Goal: Transaction & Acquisition: Purchase product/service

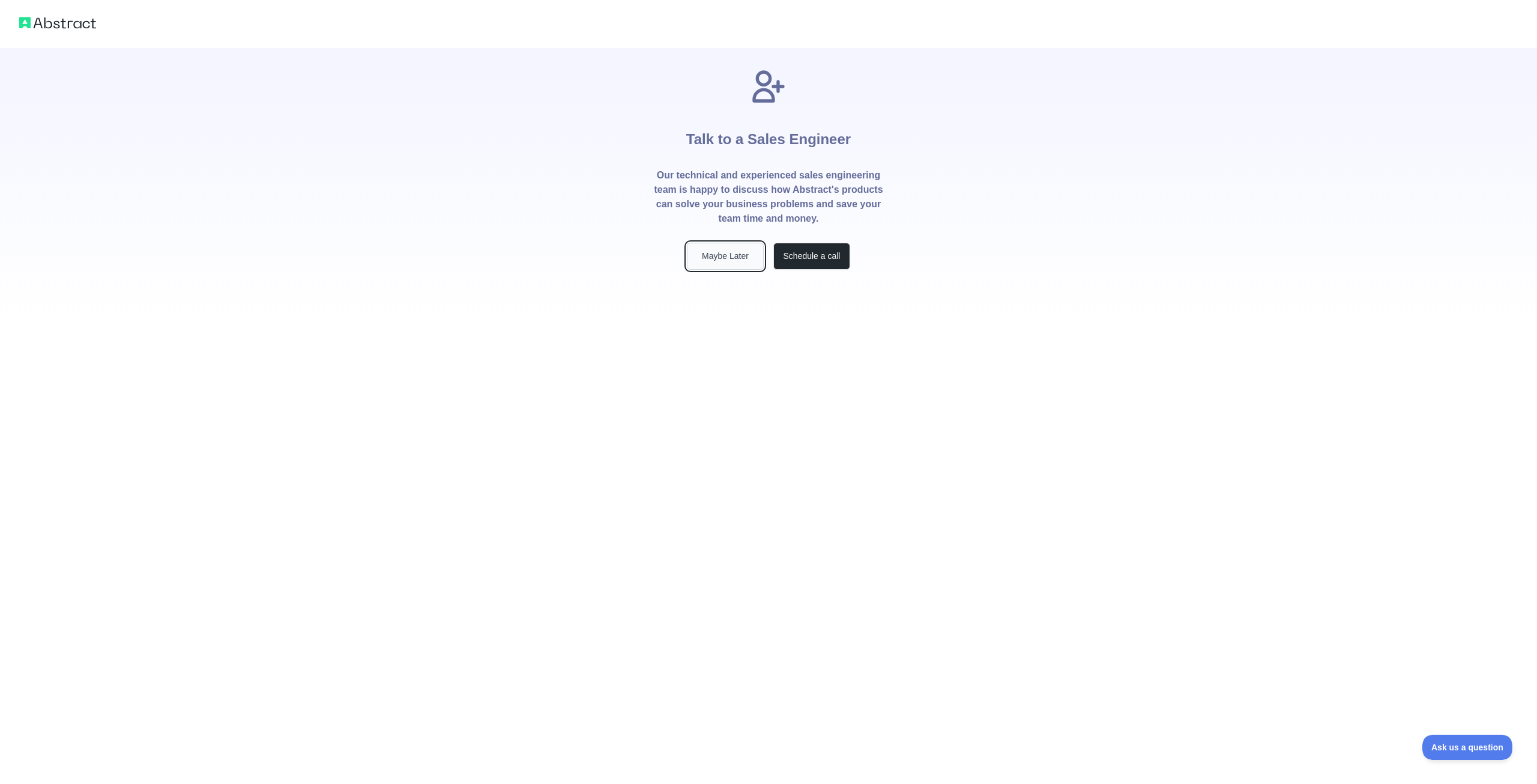
click at [713, 258] on button "Maybe Later" at bounding box center [725, 256] width 77 height 27
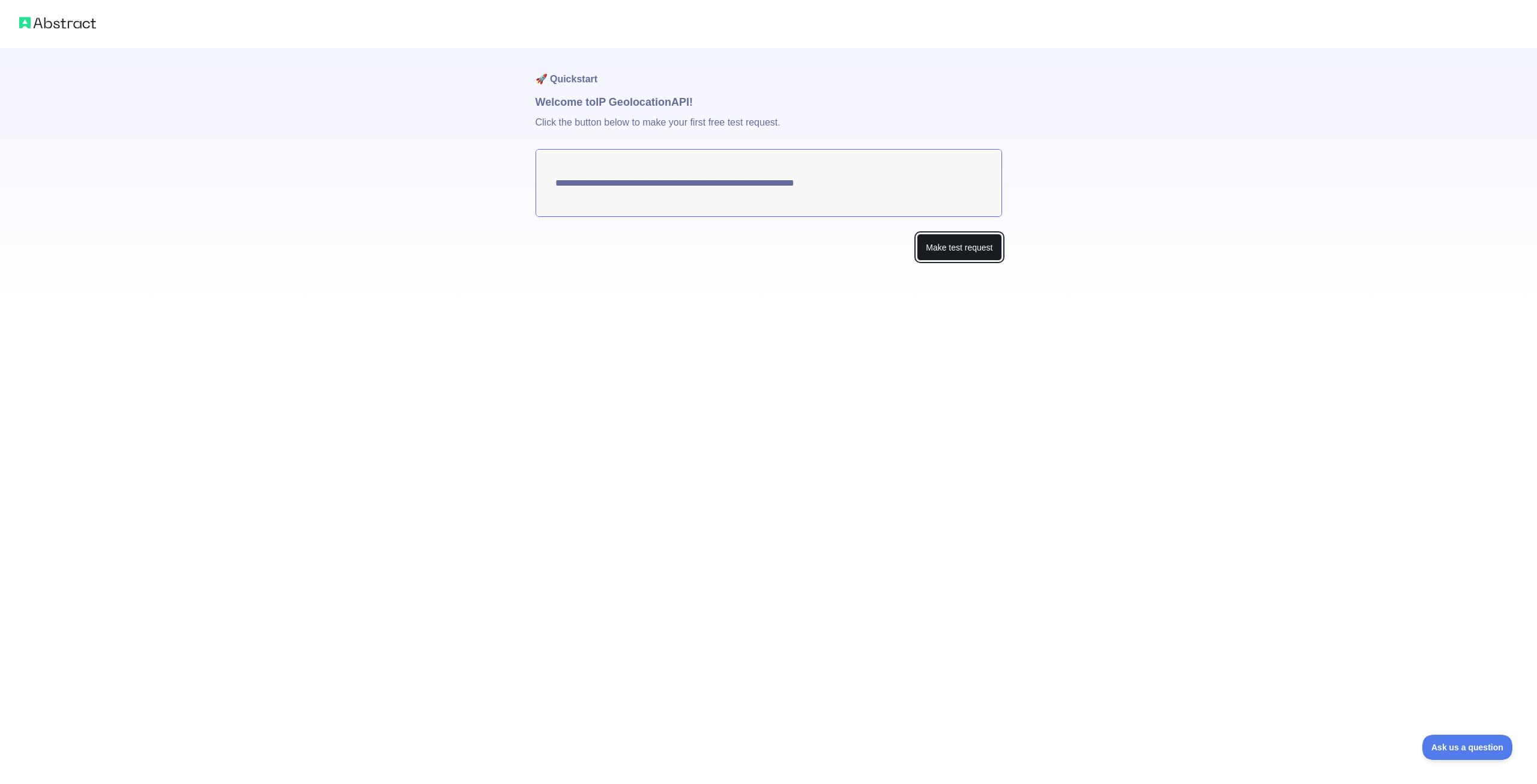
click at [967, 252] on button "Make test request" at bounding box center [959, 247] width 84 height 27
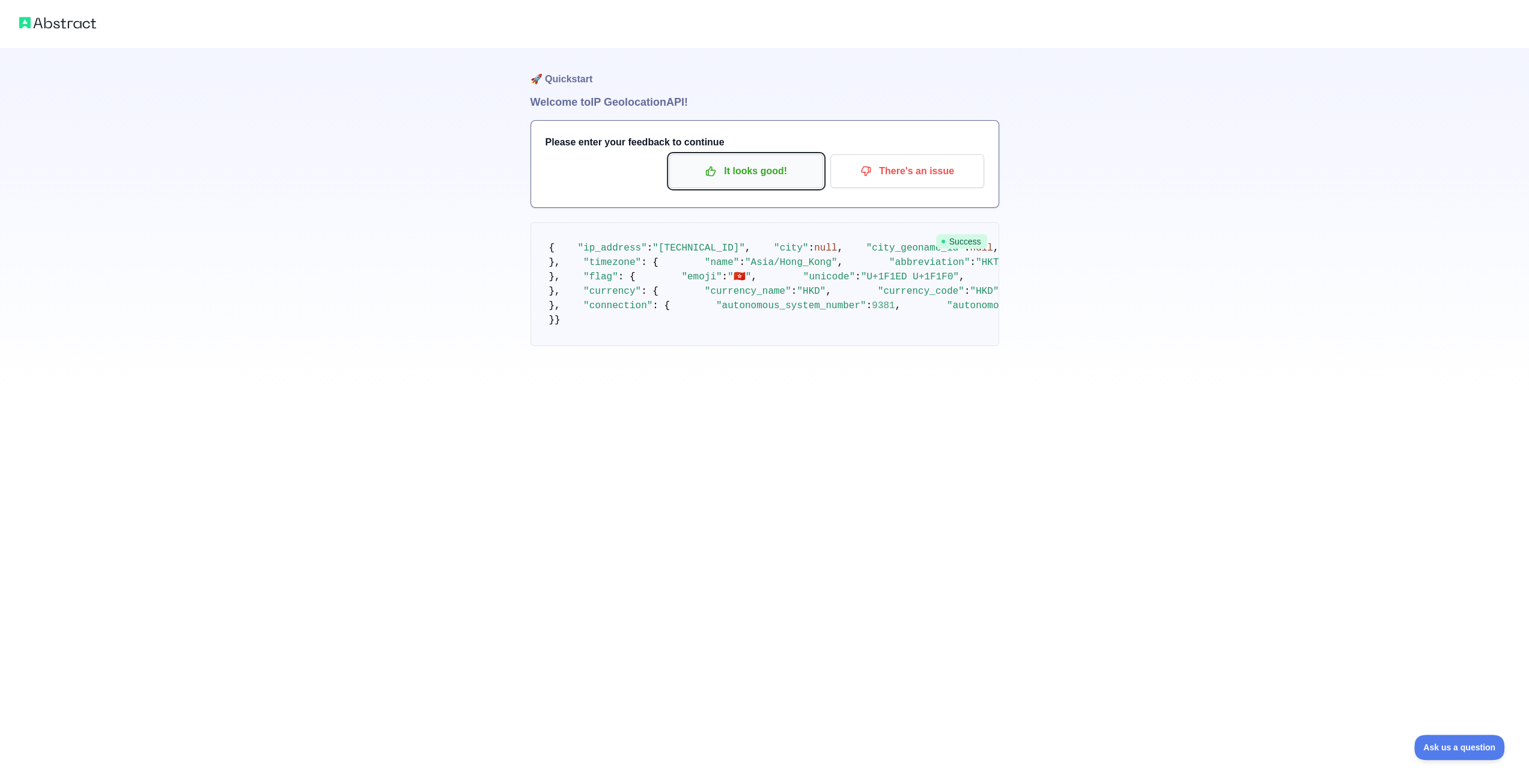
click at [726, 173] on p "It looks good!" at bounding box center [746, 171] width 136 height 20
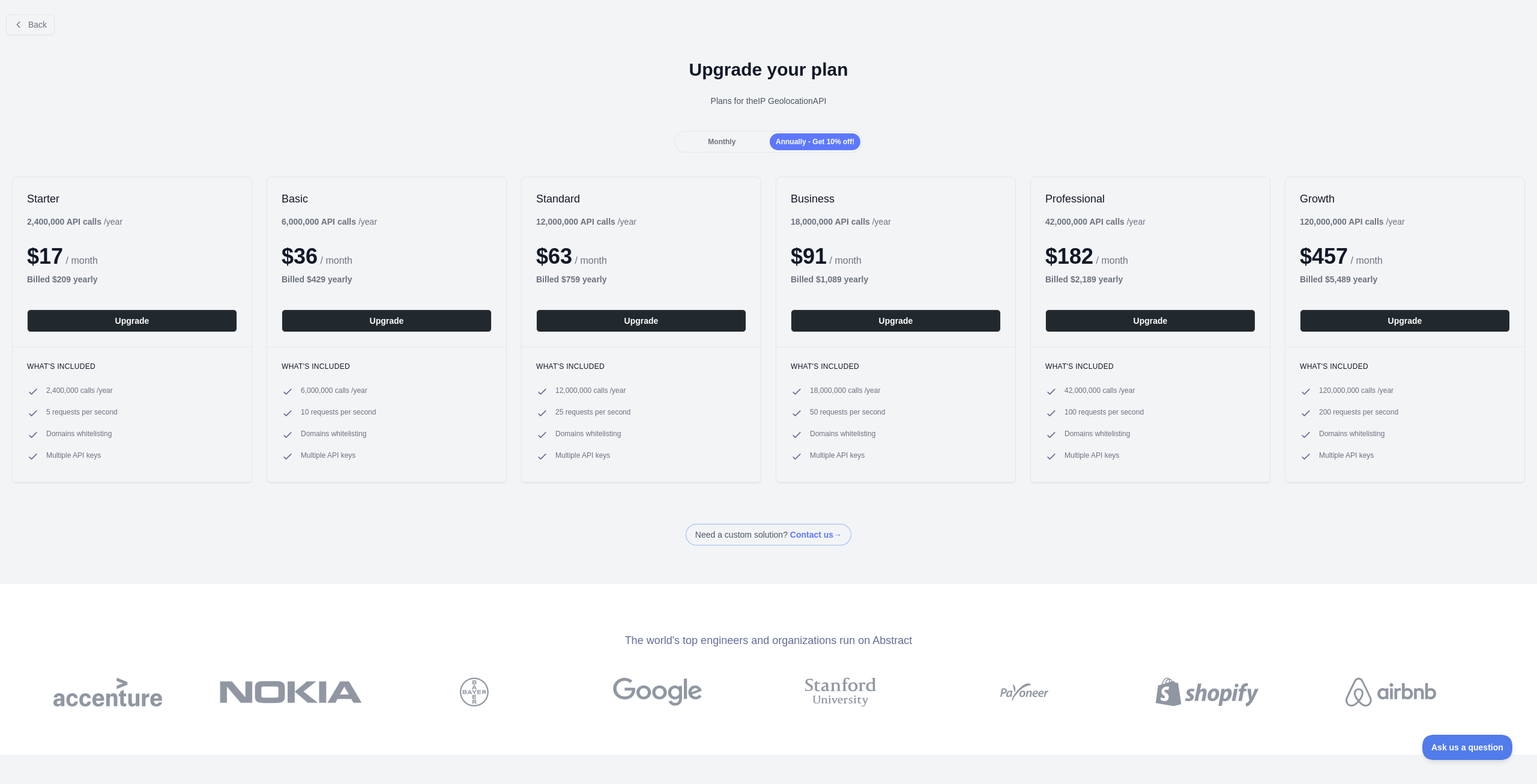
click at [729, 138] on span "Monthly" at bounding box center [722, 141] width 28 height 8
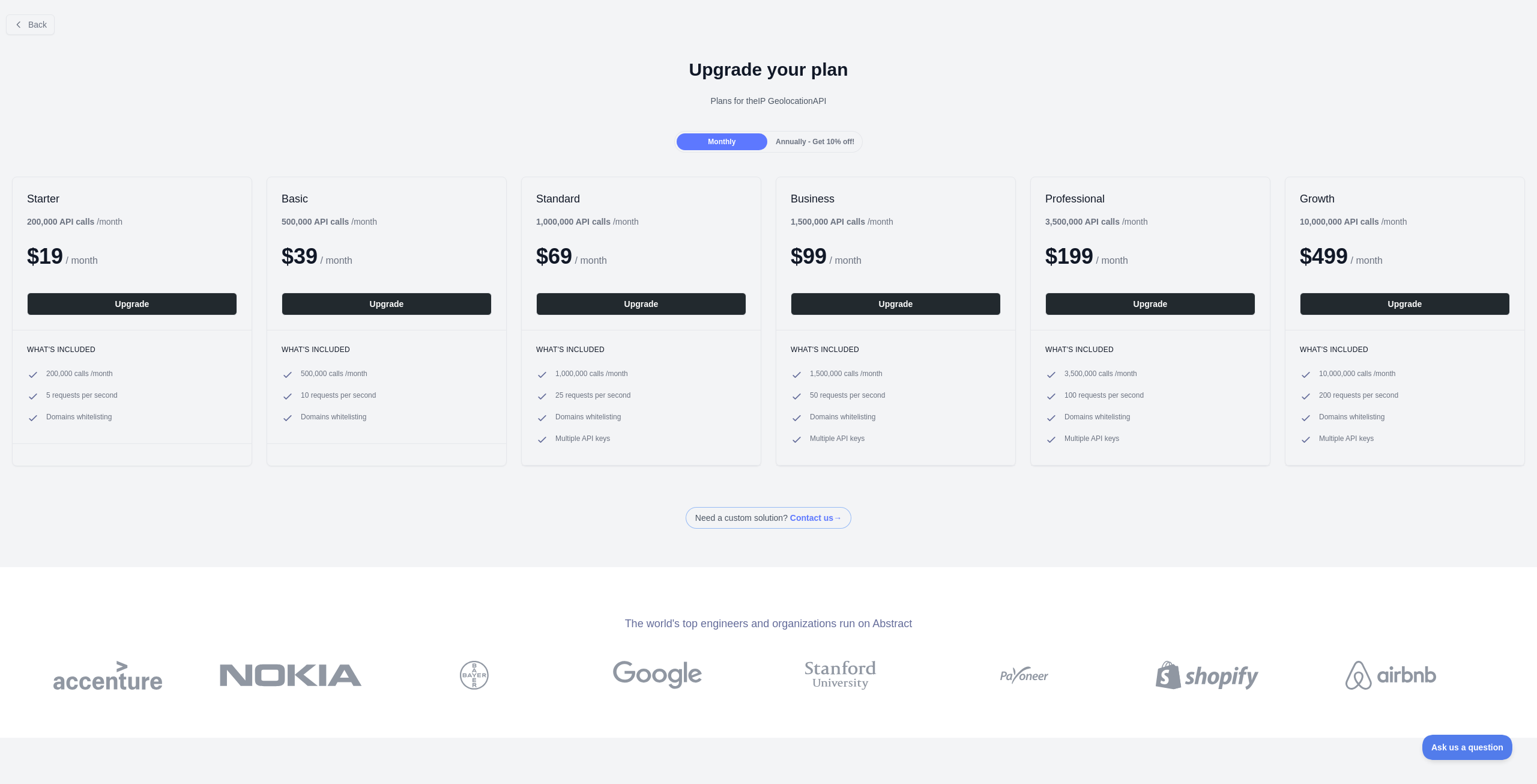
click at [795, 138] on span "Annually - Get 10% off!" at bounding box center [815, 141] width 79 height 8
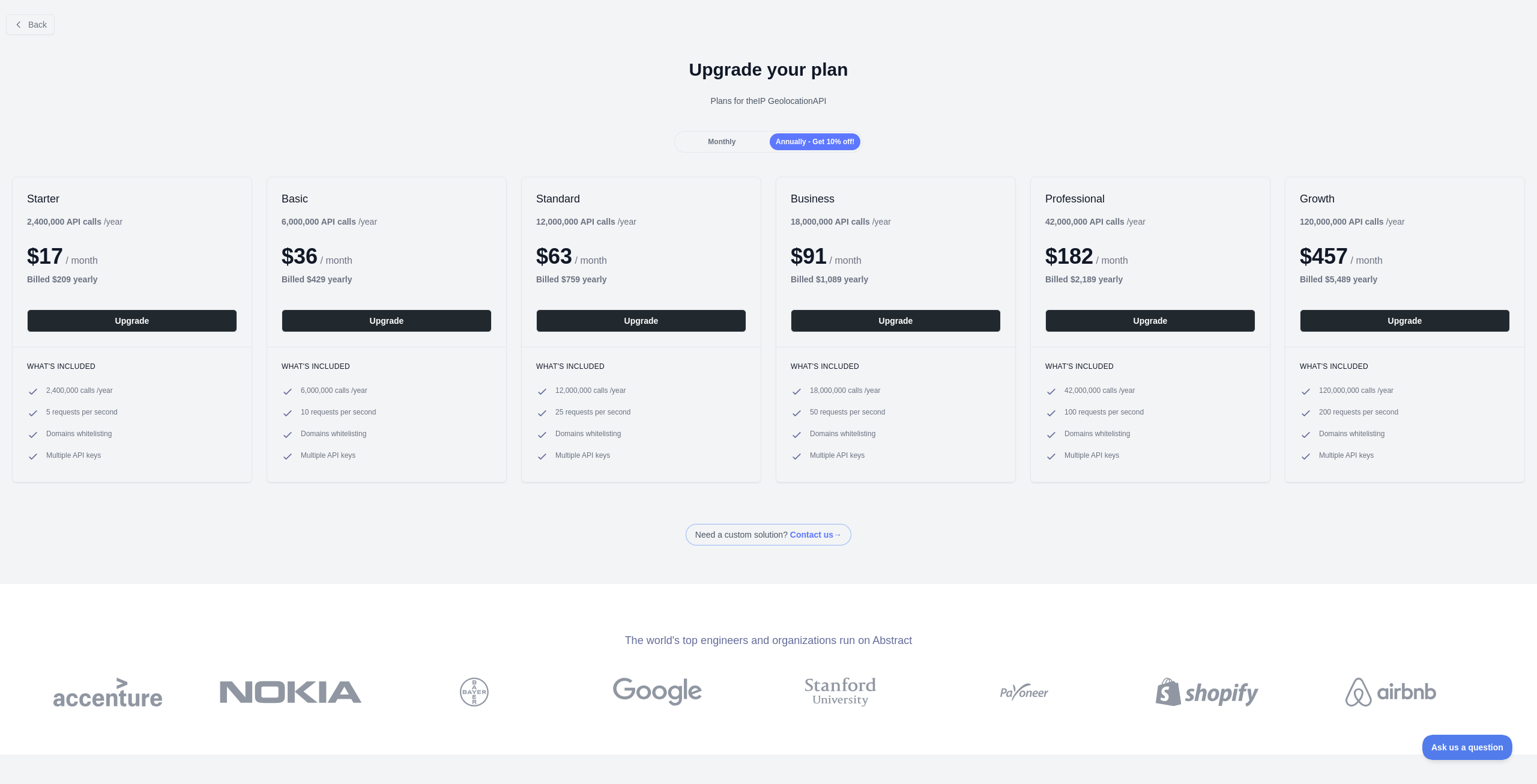
click at [713, 141] on span "Monthly" at bounding box center [722, 141] width 28 height 8
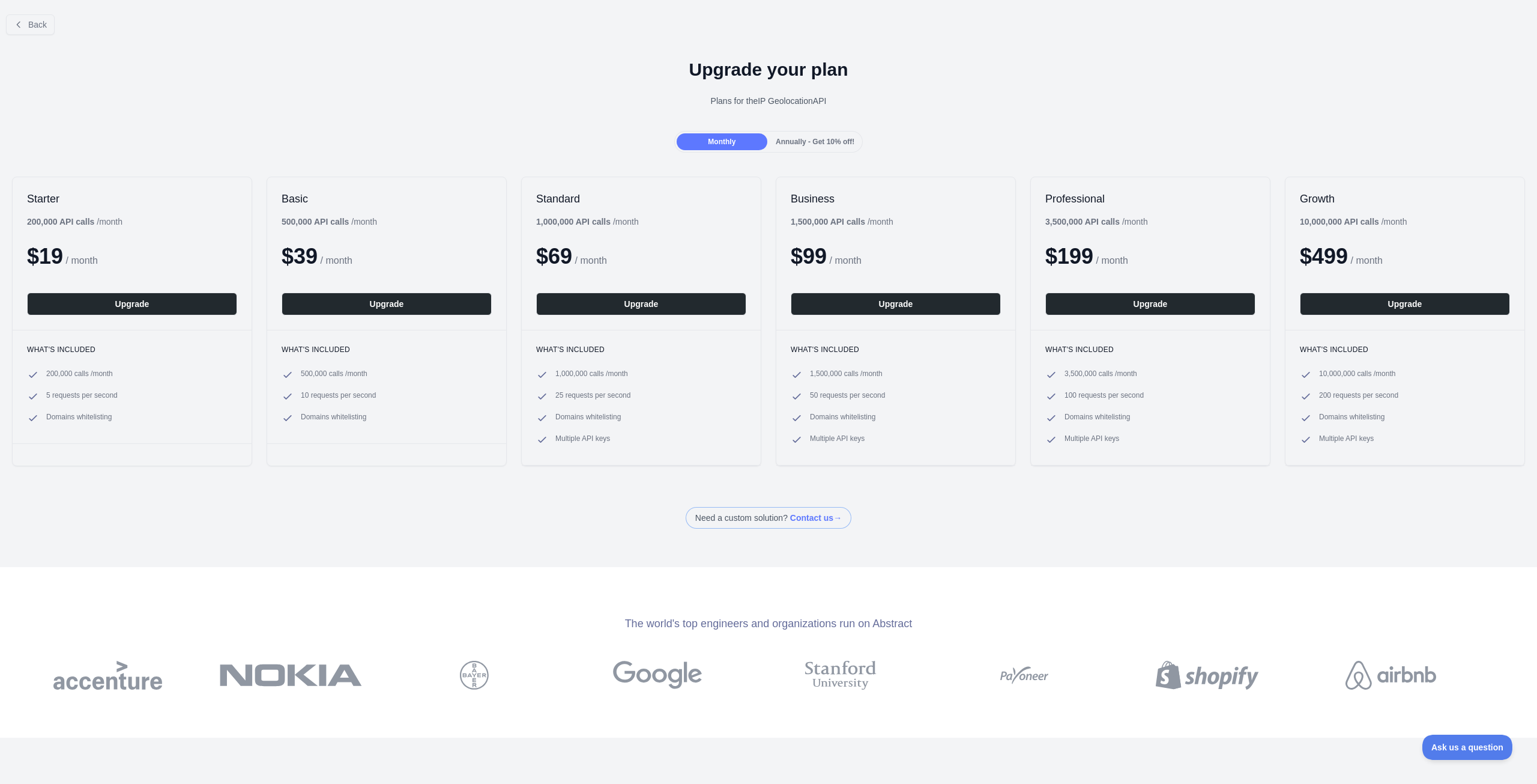
click at [802, 140] on span "Annually - Get 10% off!" at bounding box center [815, 141] width 79 height 8
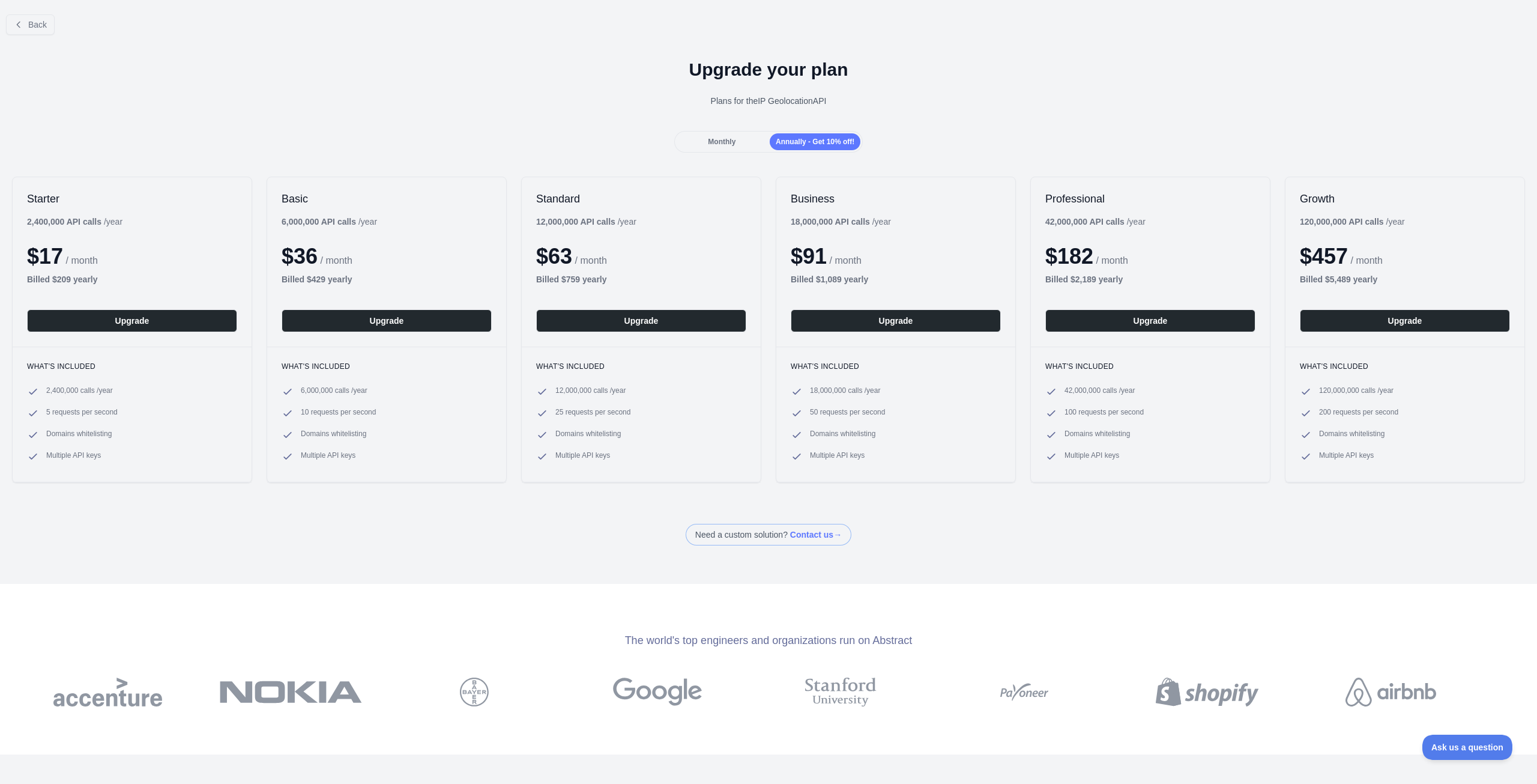
click at [732, 142] on span "Monthly" at bounding box center [722, 141] width 28 height 8
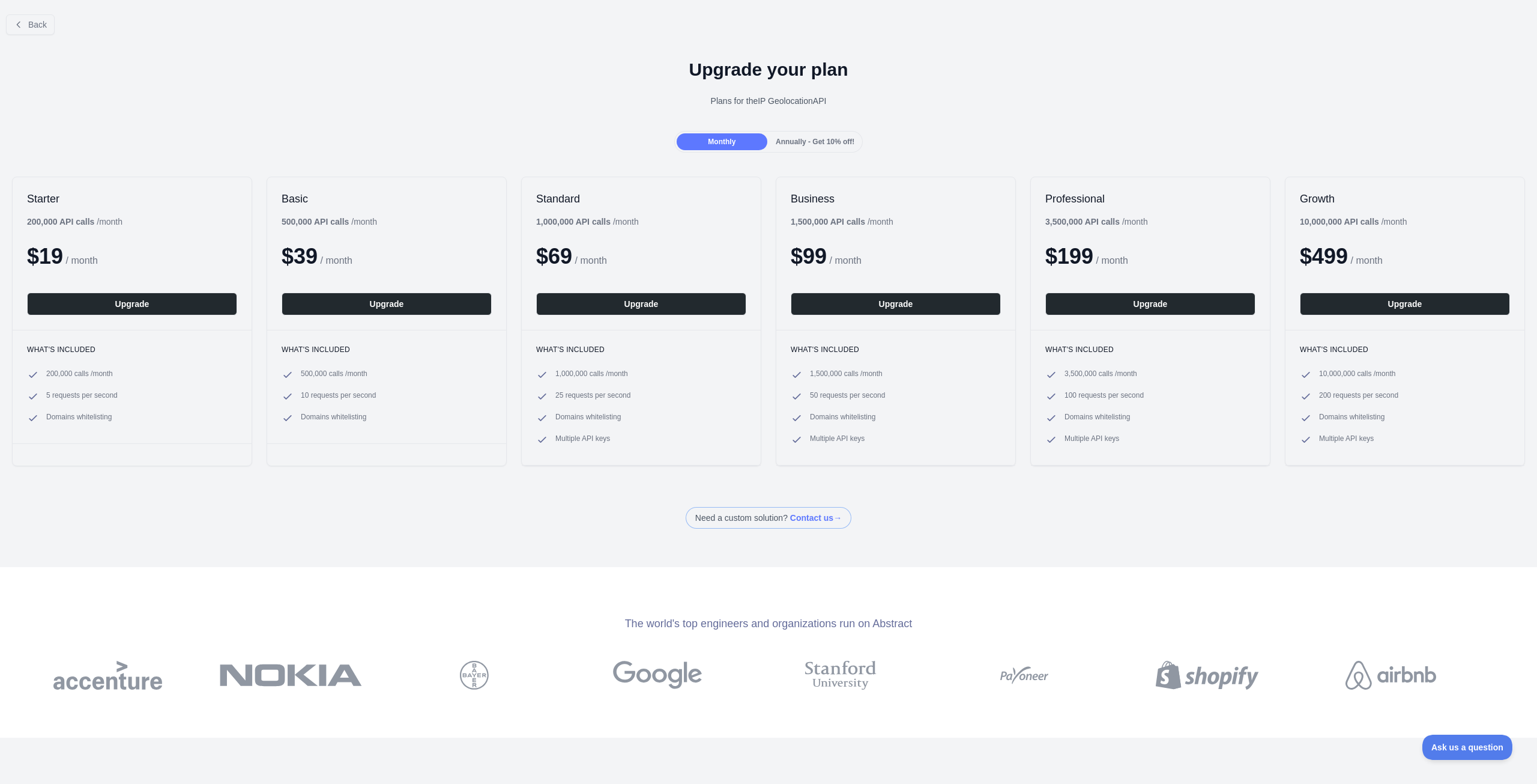
click at [789, 142] on span "Annually - Get 10% off!" at bounding box center [815, 141] width 79 height 8
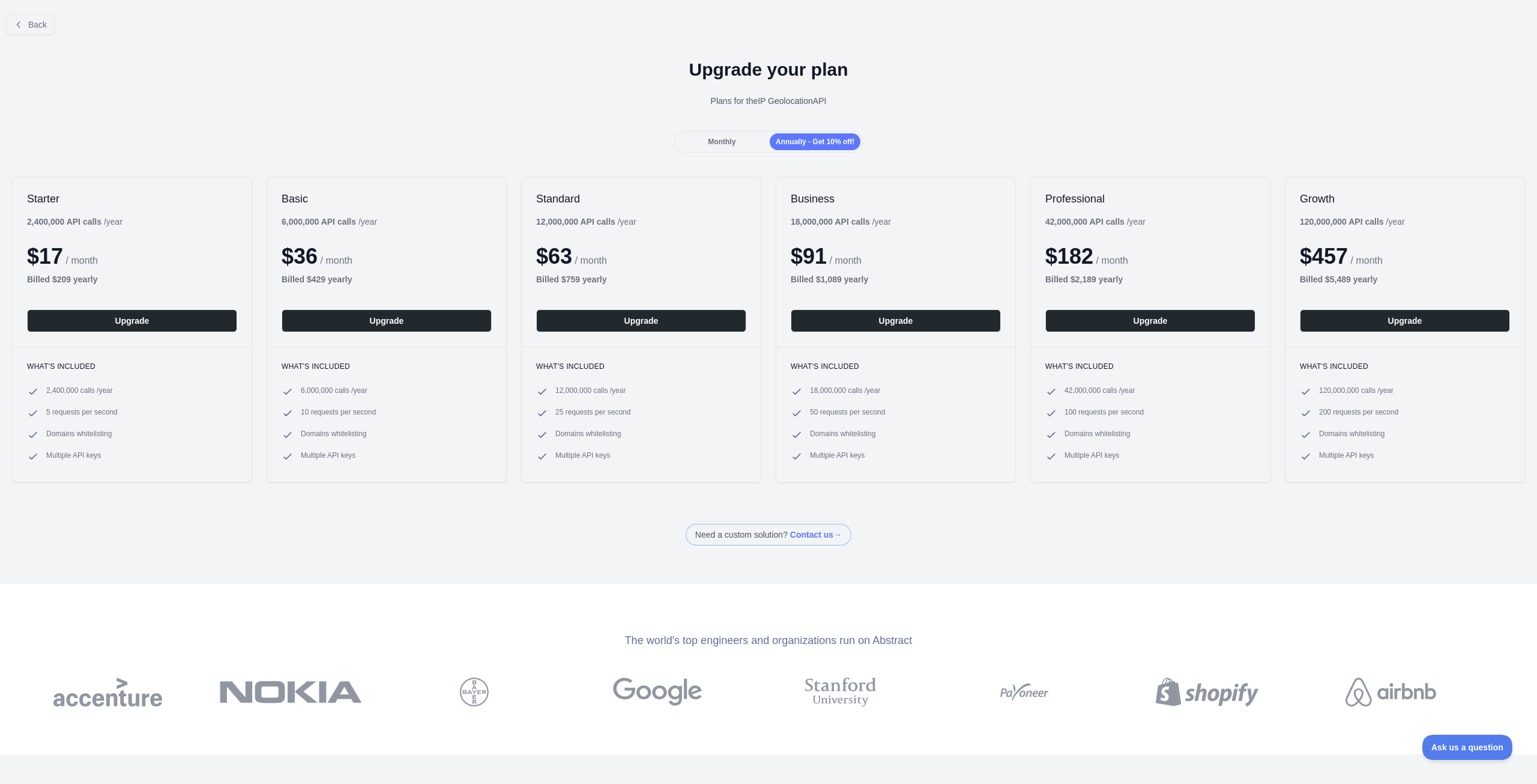
click at [721, 143] on span "Monthly" at bounding box center [722, 141] width 28 height 8
